Goal: Check status: Check status

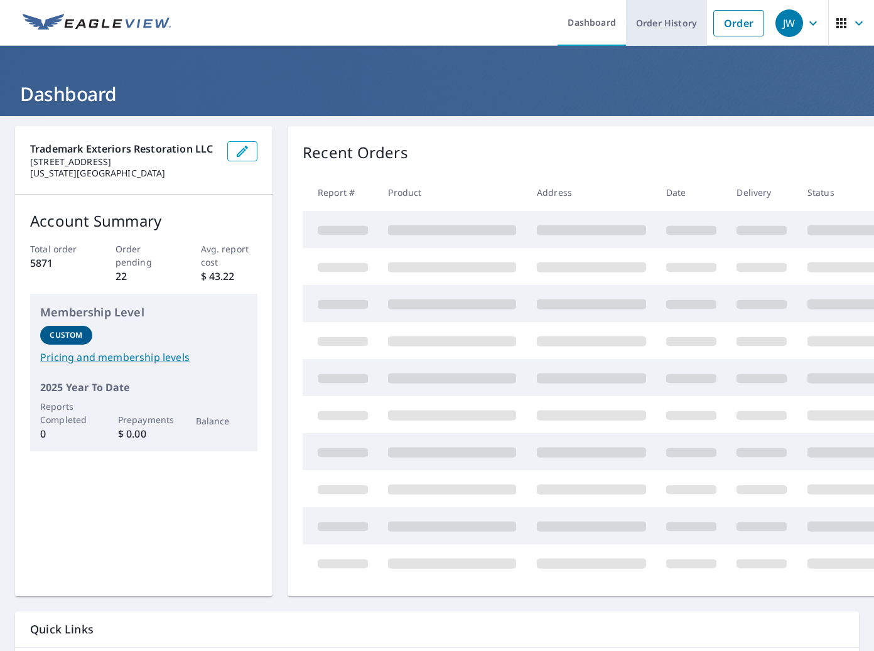
click at [678, 23] on link "Order History" at bounding box center [666, 23] width 81 height 46
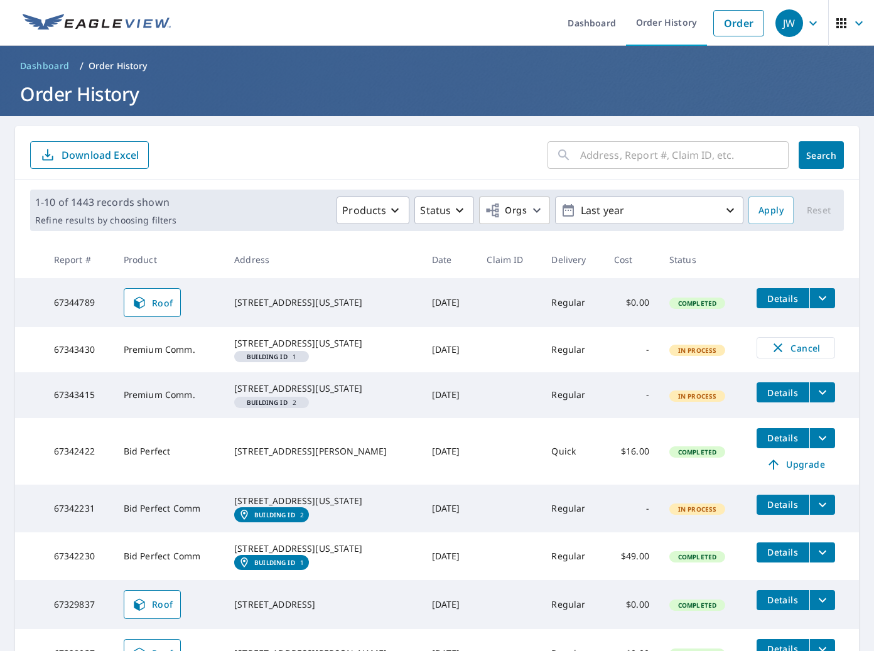
click at [701, 156] on input "text" at bounding box center [684, 155] width 208 height 35
type input "4625"
click at [834, 161] on button "Search" at bounding box center [821, 155] width 45 height 28
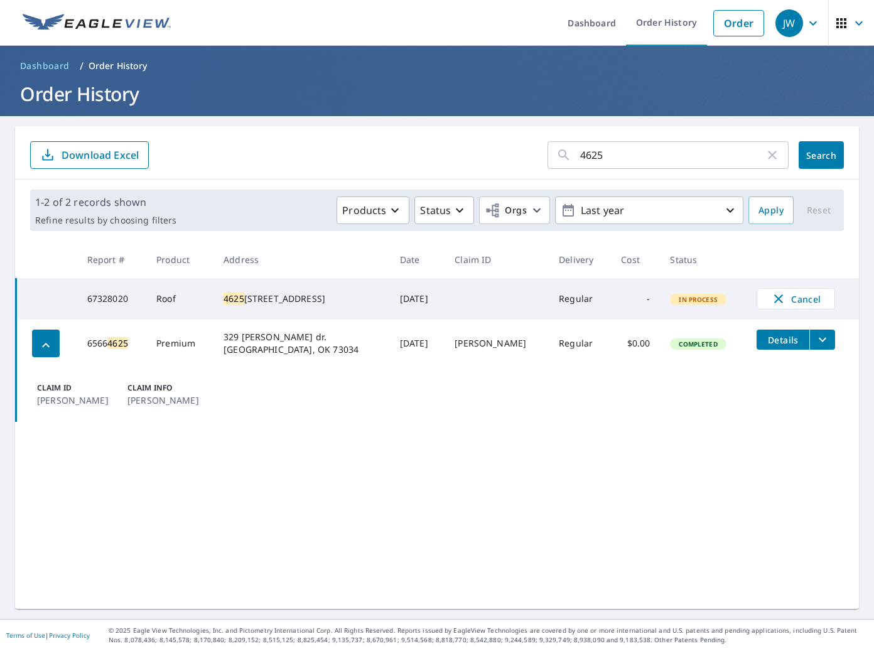
click at [436, 396] on td "Claim ID [PERSON_NAME] Claim Info [PERSON_NAME]" at bounding box center [437, 394] width 843 height 55
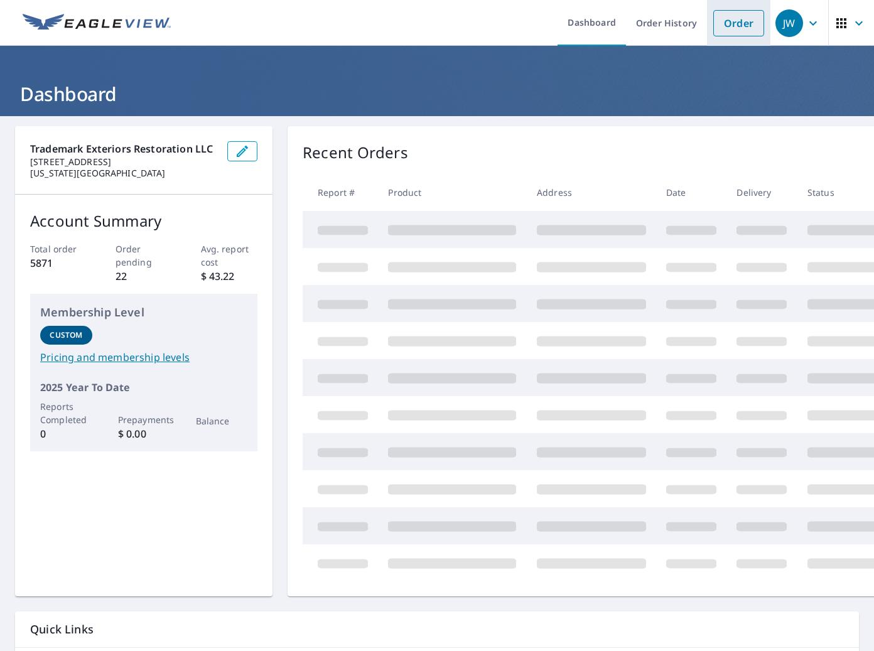
click at [725, 22] on link "Order" at bounding box center [738, 23] width 51 height 26
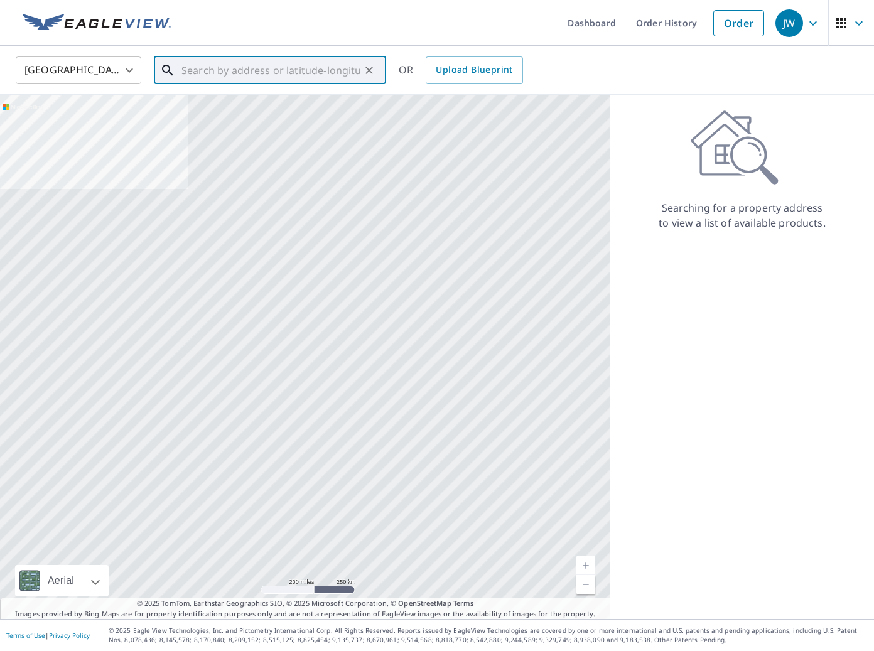
click at [274, 70] on input "text" at bounding box center [270, 70] width 179 height 35
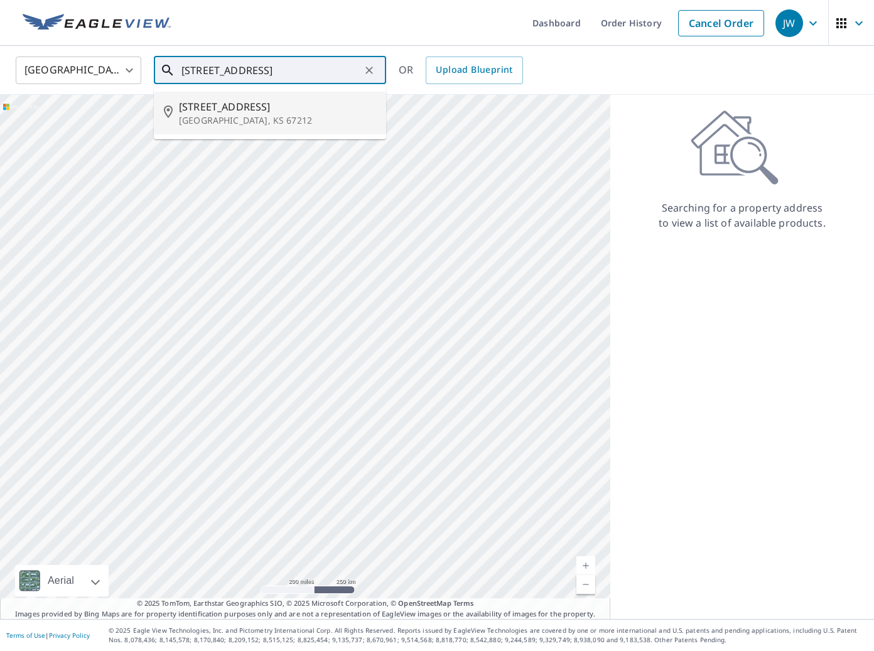
click at [259, 115] on p "Wichita, KS 67212" at bounding box center [277, 120] width 197 height 13
type input "4625 W 12th St N Wichita, KS 67212"
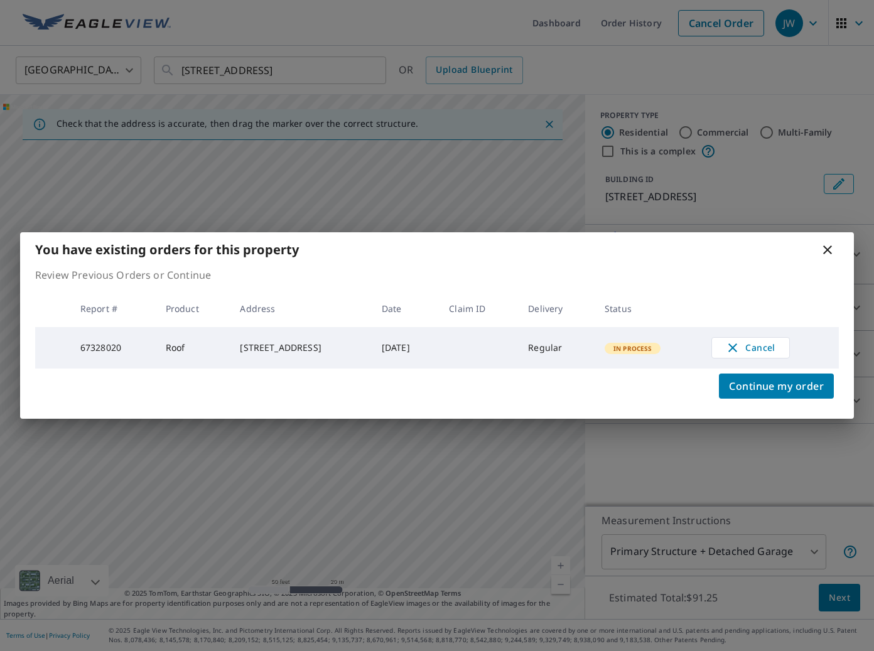
click at [831, 243] on icon at bounding box center [827, 249] width 15 height 15
